Goal: Information Seeking & Learning: Learn about a topic

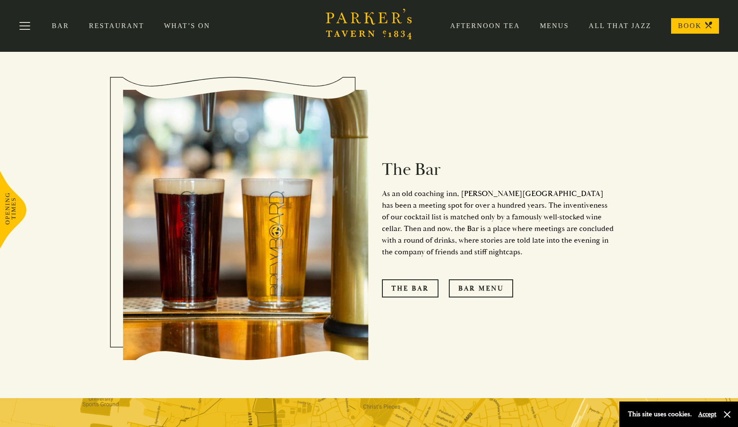
scroll to position [689, 0]
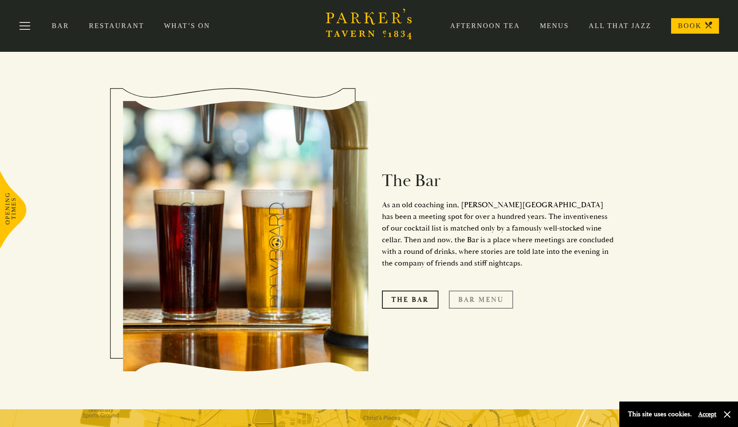
click at [485, 290] on link "Bar Menu" at bounding box center [481, 299] width 64 height 18
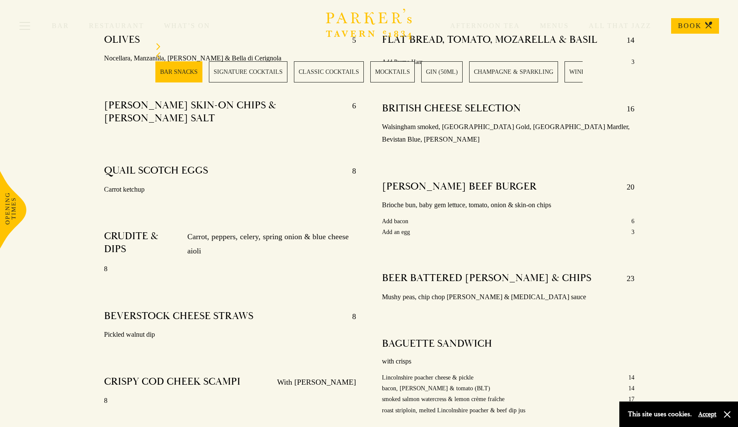
scroll to position [454, 0]
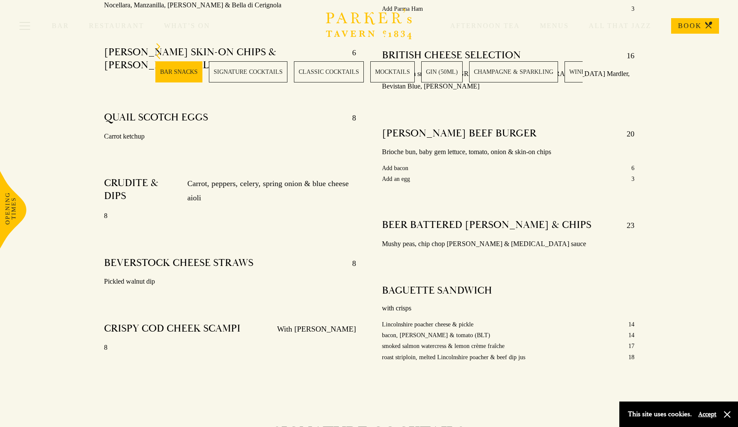
click at [407, 77] on link "MOCKTAILS" at bounding box center [392, 71] width 44 height 21
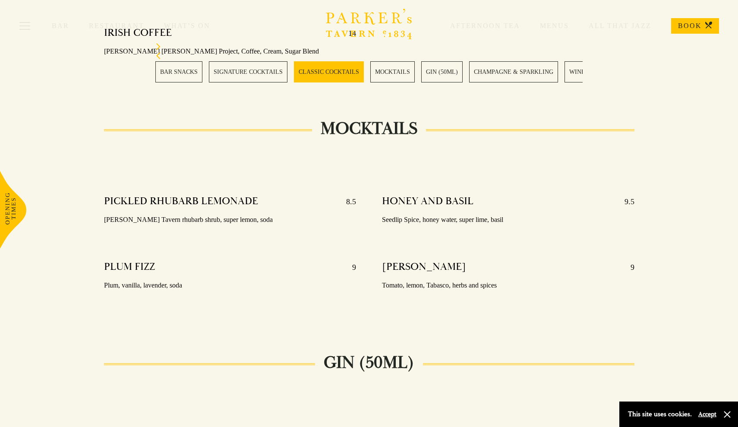
scroll to position [1439, 0]
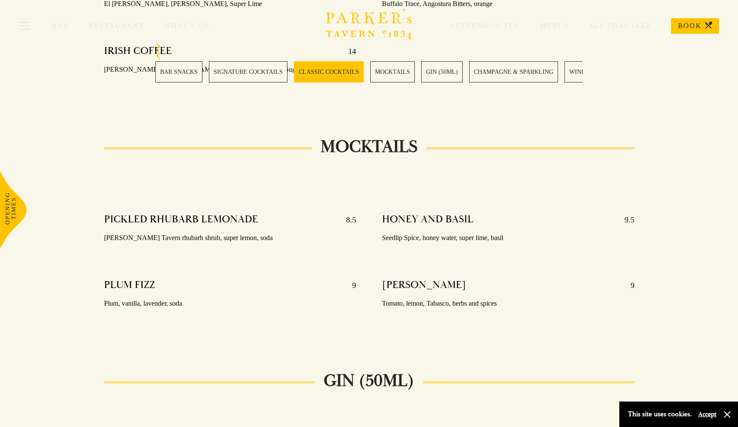
click at [526, 75] on link "CHAMPAGNE & SPARKLING" at bounding box center [513, 71] width 89 height 21
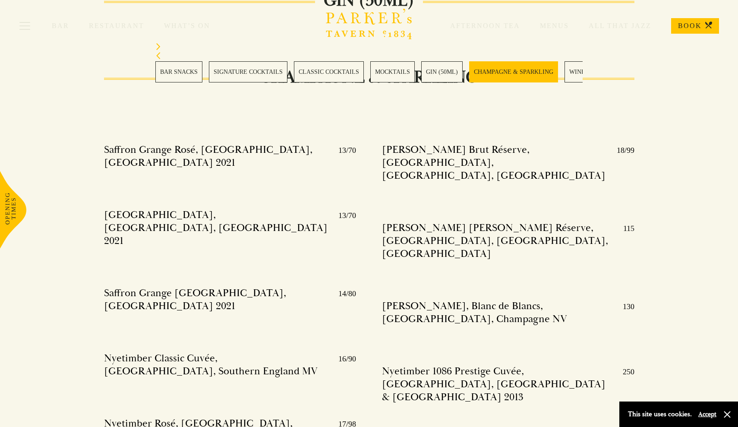
scroll to position [1877, 0]
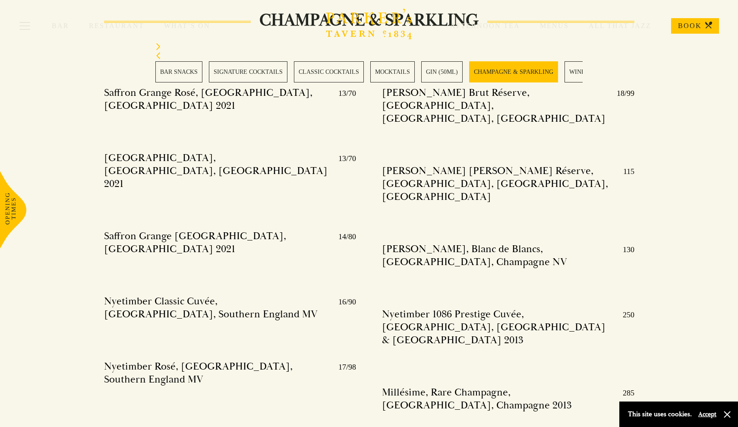
click at [581, 70] on link "WINES" at bounding box center [578, 71] width 29 height 21
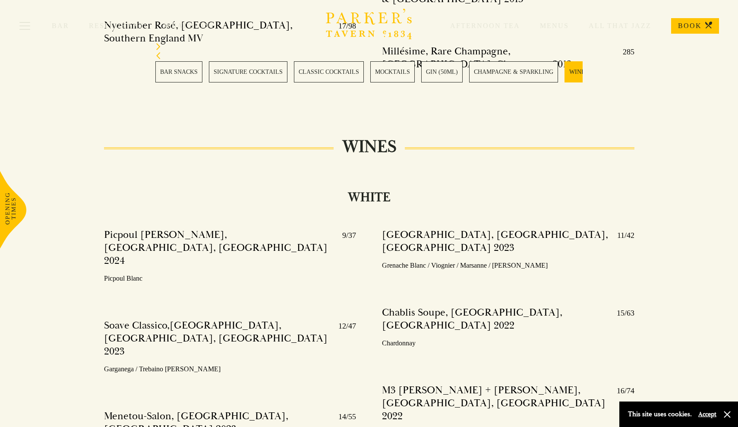
scroll to position [2214, 0]
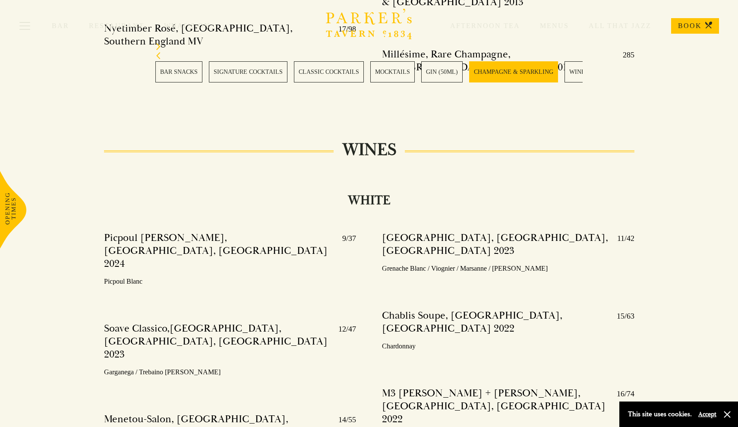
click at [257, 75] on link "SIGNATURE COCKTAILS" at bounding box center [248, 71] width 79 height 21
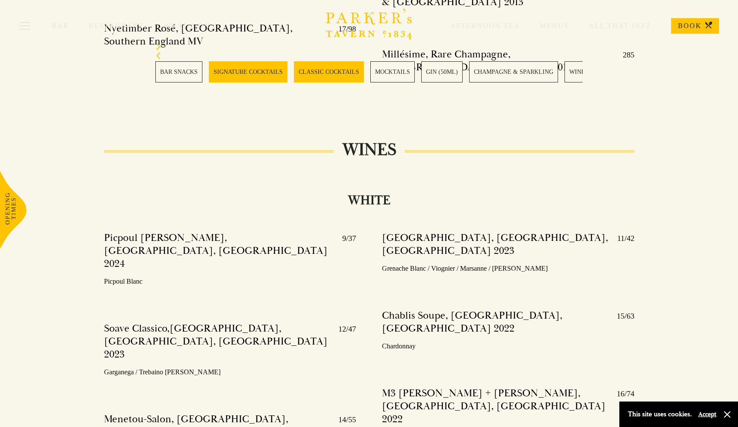
scroll to position [872, 0]
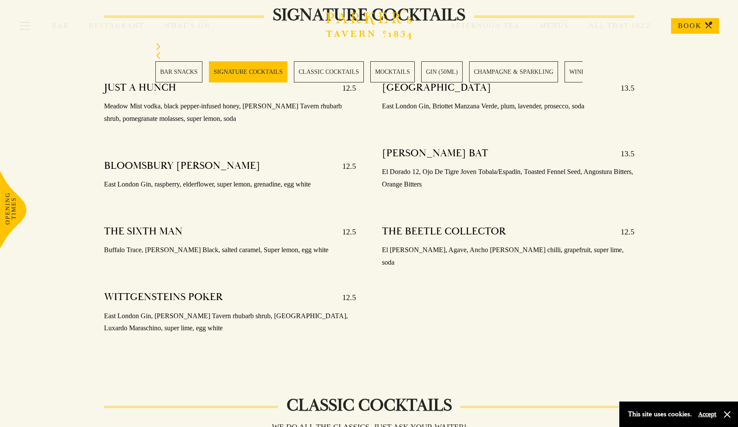
click at [302, 77] on link "CLASSIC COCKTAILS" at bounding box center [329, 71] width 70 height 21
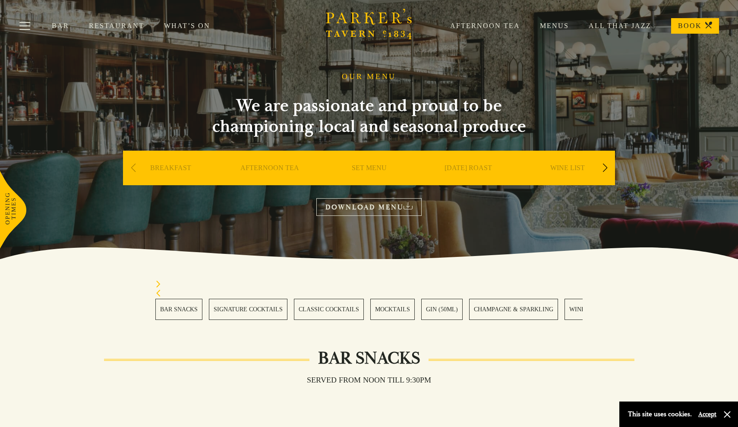
click at [512, 306] on link "CHAMPAGNE & SPARKLING" at bounding box center [513, 309] width 89 height 21
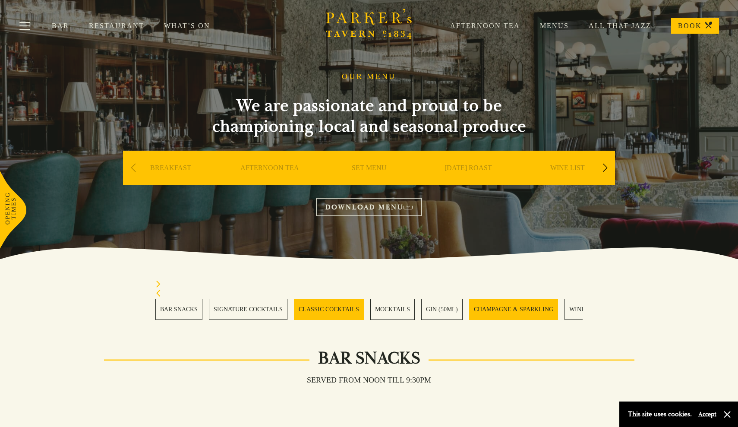
scroll to position [1877, 0]
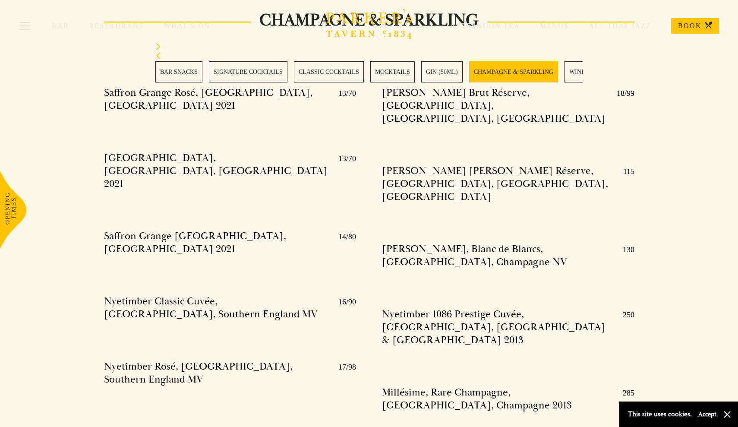
click at [573, 74] on link "WINES" at bounding box center [578, 71] width 29 height 21
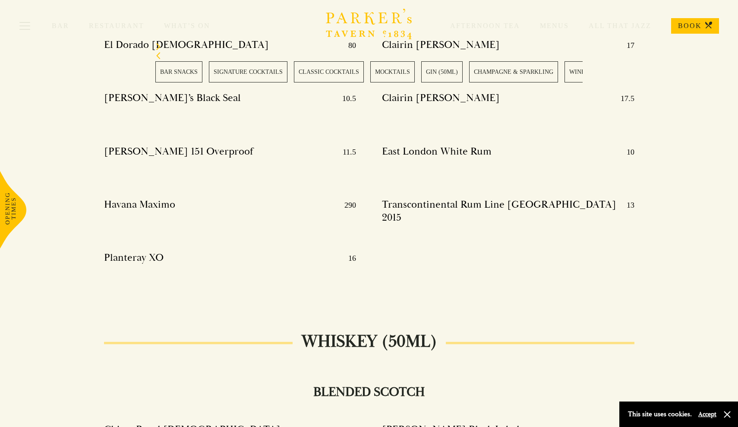
scroll to position [6735, 0]
